Goal: Navigation & Orientation: Find specific page/section

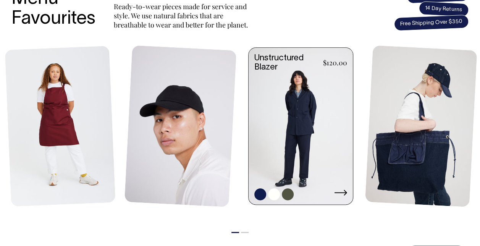
scroll to position [349, 0]
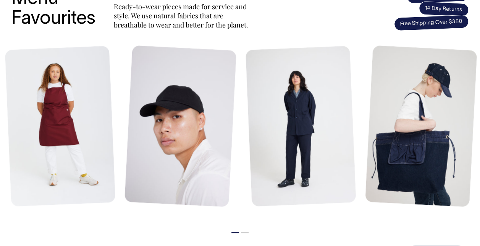
click at [243, 232] on button "2" at bounding box center [245, 232] width 8 height 1
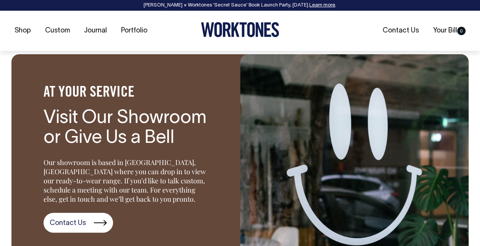
scroll to position [904, 0]
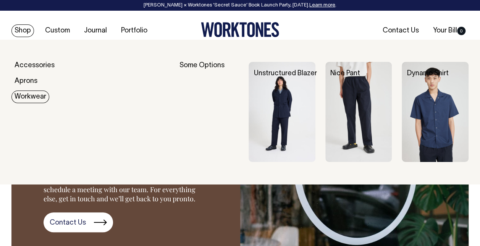
click at [27, 98] on link "Workwear" at bounding box center [30, 96] width 38 height 13
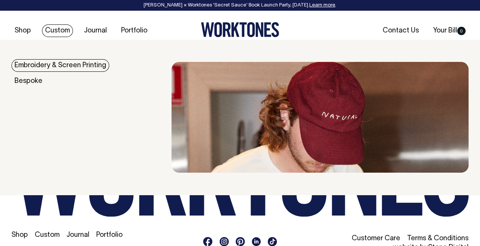
scroll to position [890, 0]
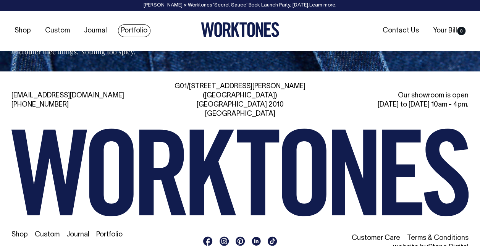
click at [136, 25] on link "Portfolio" at bounding box center [134, 30] width 32 height 13
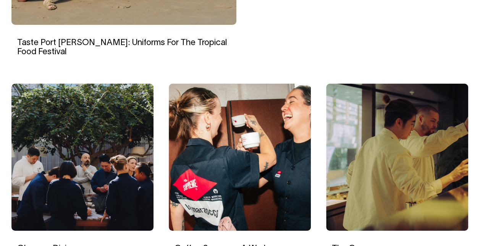
scroll to position [471, 0]
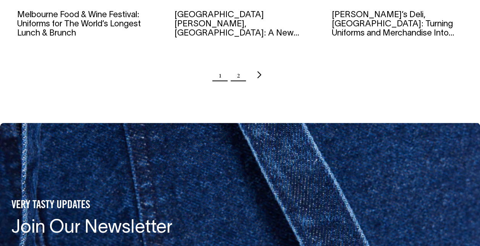
click at [239, 73] on link "2" at bounding box center [238, 74] width 3 height 19
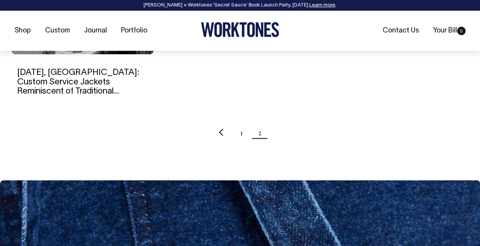
scroll to position [648, 0]
